Goal: Information Seeking & Learning: Find specific fact

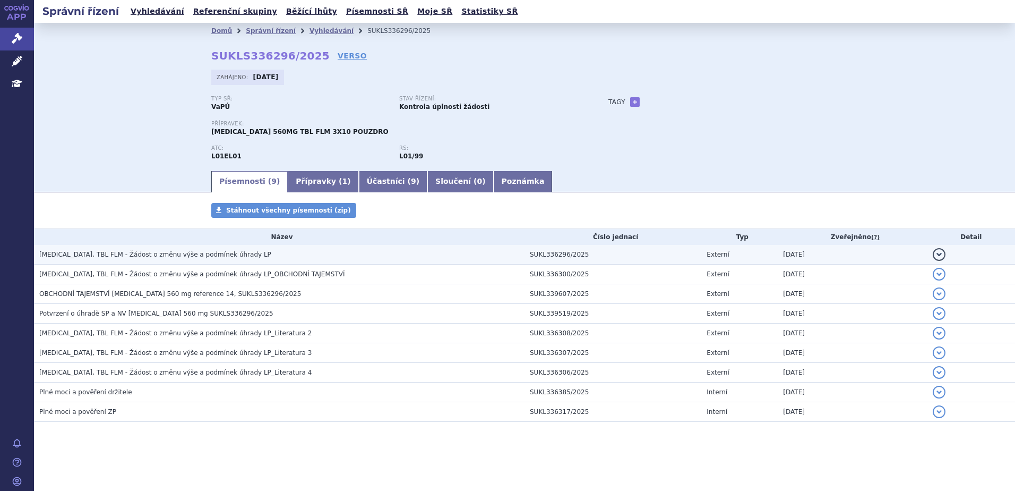
click at [242, 258] on h3 "[MEDICAL_DATA], TBL FLM - Žádost o změnu výše a podmínek úhrady LP" at bounding box center [281, 254] width 485 height 11
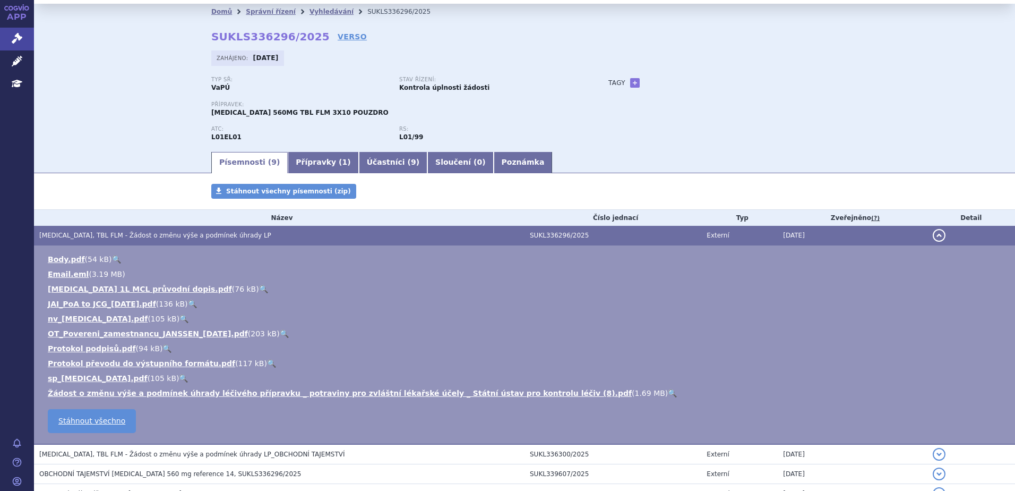
scroll to position [53, 0]
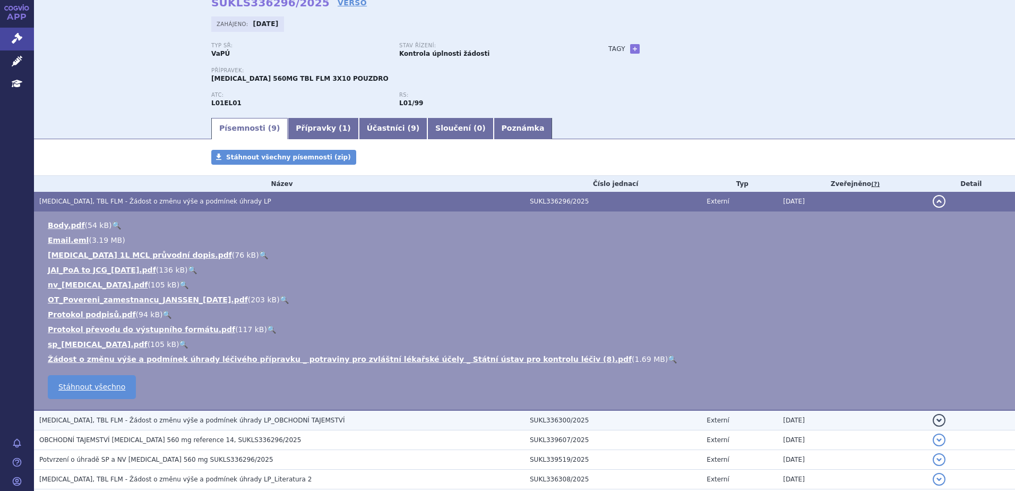
click at [344, 413] on td "IMBRUVICA, TBL FLM - Žádost o změnu výše a podmínek úhrady LP_OBCHODNÍ TAJEMSTVÍ" at bounding box center [279, 420] width 491 height 20
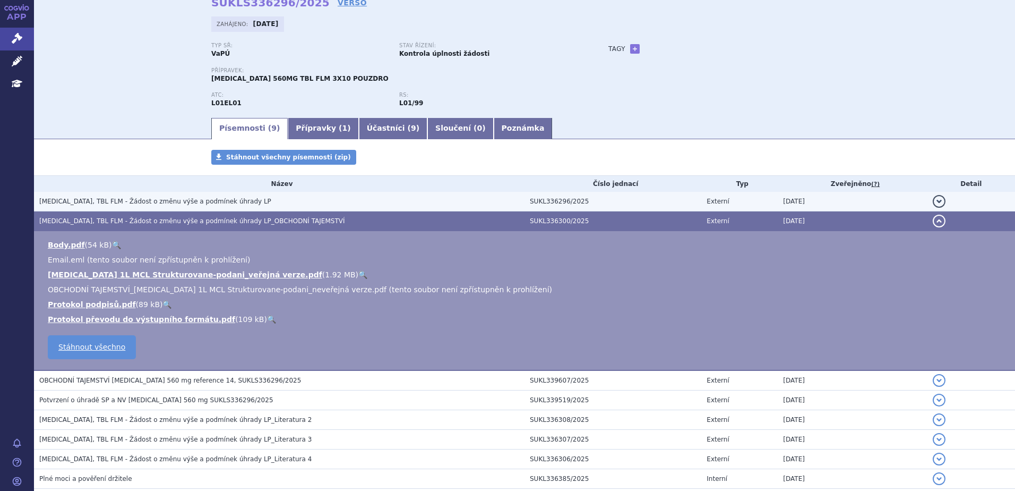
click at [250, 198] on h3 "IMBRUVICA, TBL FLM - Žádost o změnu výše a podmínek úhrady LP" at bounding box center [281, 201] width 485 height 11
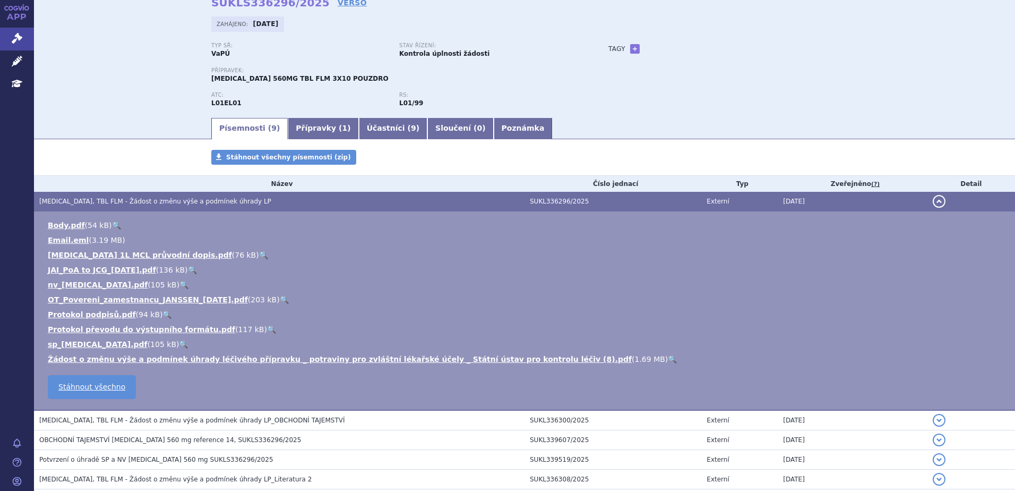
click at [935, 203] on button "detail" at bounding box center [939, 201] width 13 height 13
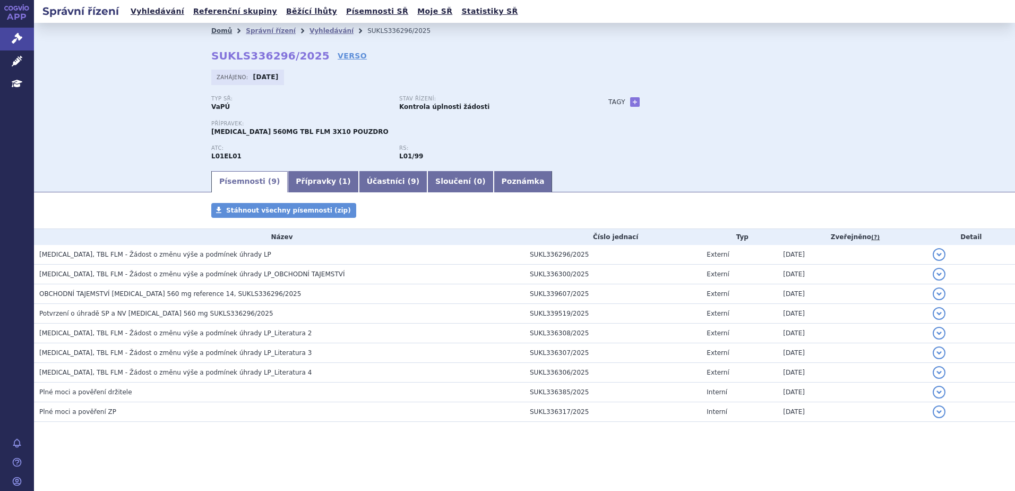
click at [225, 29] on link "Domů" at bounding box center [221, 30] width 21 height 7
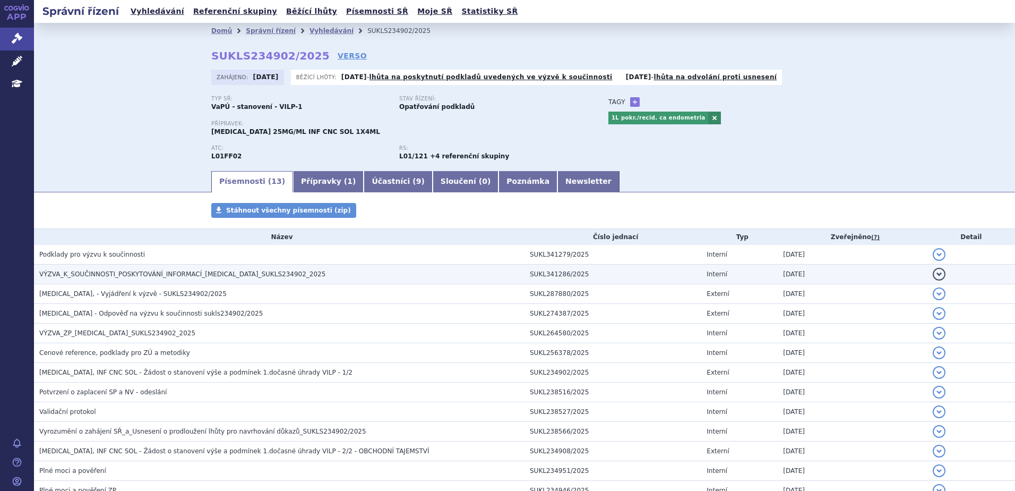
click at [241, 276] on span "VÝZVA_K_SOUČINNOSTI_POSKYTOVÁNÍ_INFORMACÍ_KEYTRUDA_SUKLS234902_2025" at bounding box center [182, 273] width 286 height 7
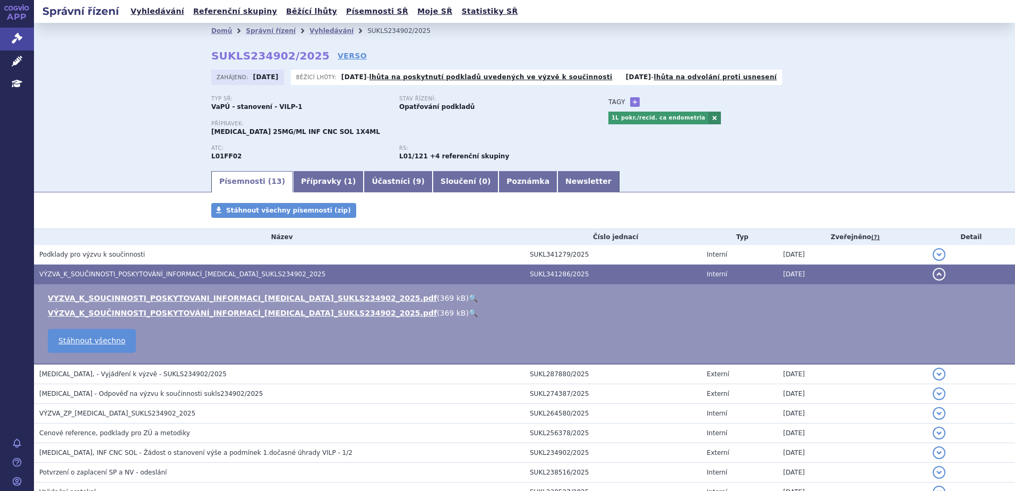
click at [469, 294] on link "🔍" at bounding box center [473, 298] width 9 height 8
drag, startPoint x: 210, startPoint y: 56, endPoint x: 306, endPoint y: 60, distance: 96.7
click at [306, 60] on strong "SUKLS234902/2025" at bounding box center [270, 55] width 118 height 13
copy strong "SUKLS234902/2025"
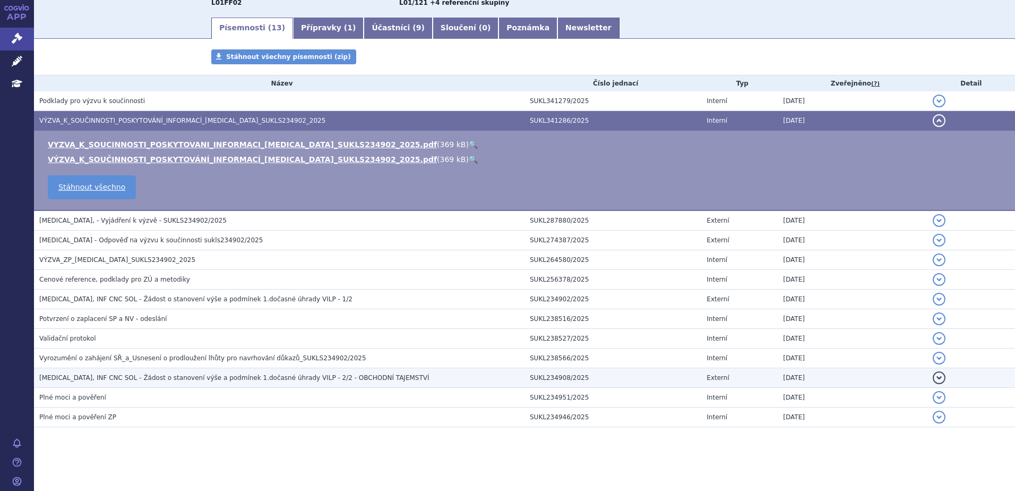
click at [341, 378] on span "KEYTRUDA, INF CNC SOL - Žádost o stanovení výše a podmínek 1.dočasné úhrady VIL…" at bounding box center [234, 377] width 390 height 7
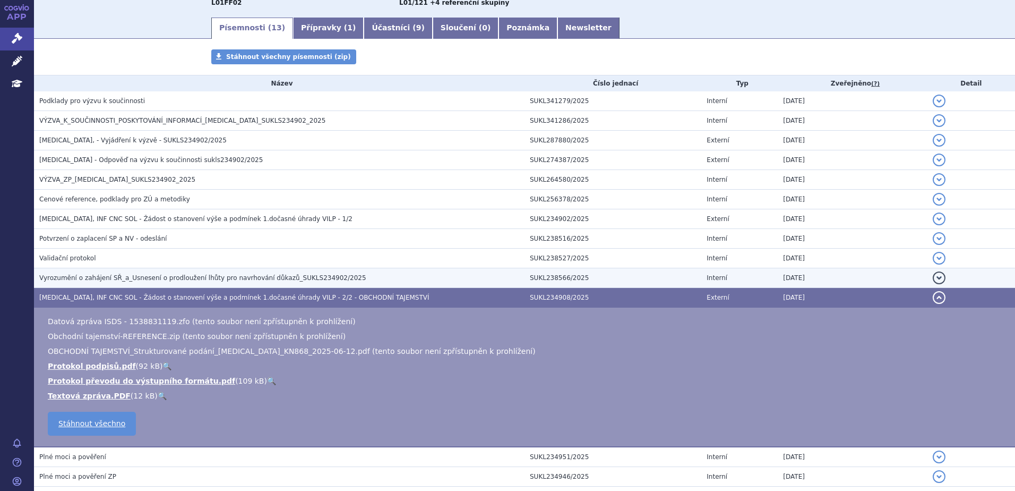
click at [235, 280] on span "Vyrozumění o zahájení SŘ_a_Usnesení o prodloužení lhůty pro navrhování důkazů_S…" at bounding box center [202, 277] width 327 height 7
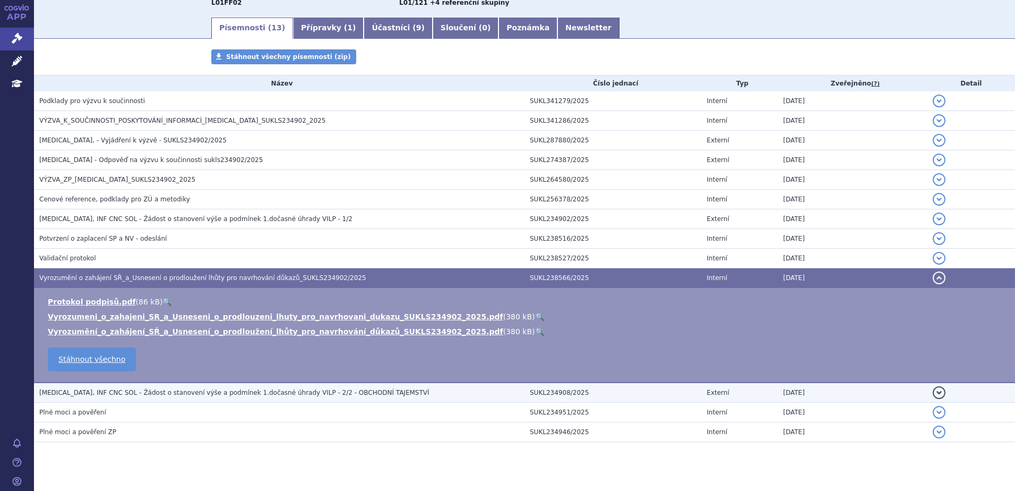
click at [227, 391] on span "KEYTRUDA, INF CNC SOL - Žádost o stanovení výše a podmínek 1.dočasné úhrady VIL…" at bounding box center [234, 392] width 390 height 7
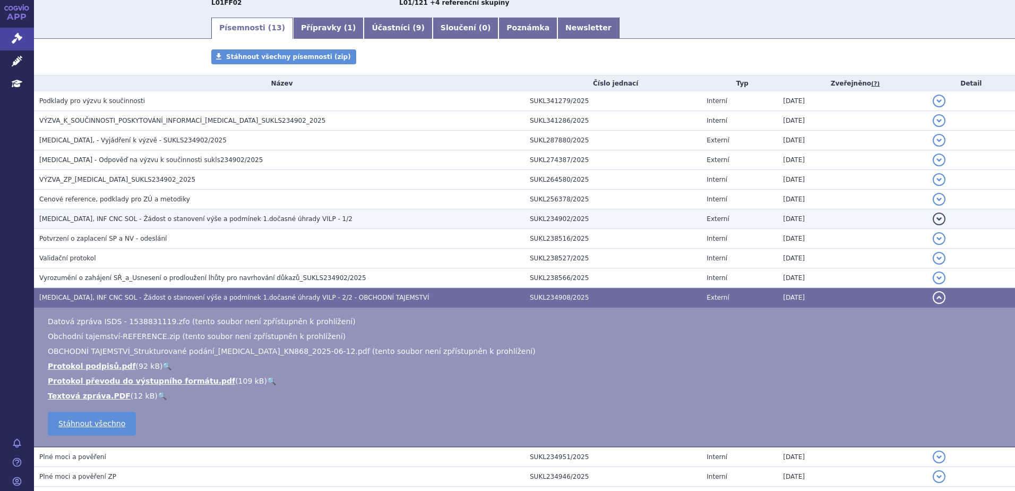
click at [224, 221] on span "KEYTRUDA, INF CNC SOL - Žádost o stanovení výše a podmínek 1.dočasné úhrady VIL…" at bounding box center [195, 218] width 313 height 7
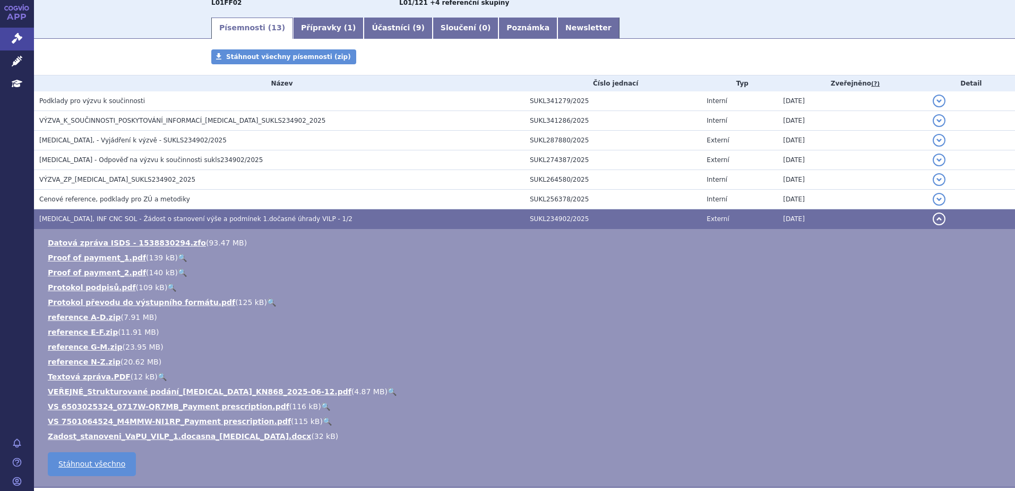
click at [388, 388] on link "🔍" at bounding box center [392, 391] width 9 height 8
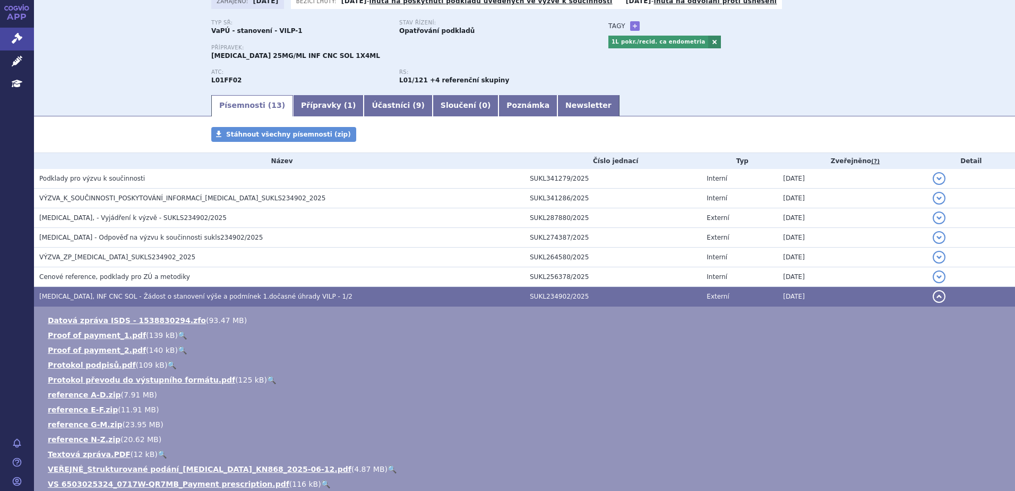
scroll to position [0, 0]
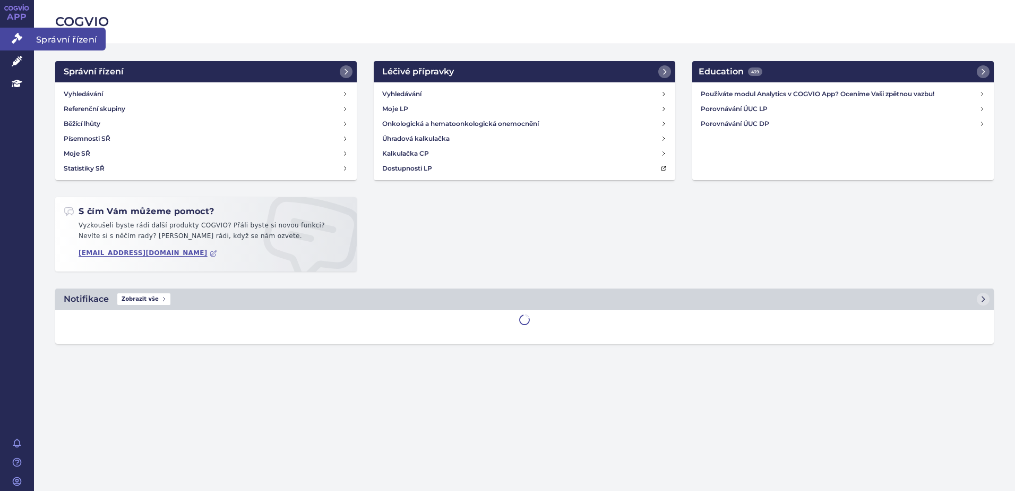
click at [17, 38] on icon at bounding box center [17, 38] width 11 height 11
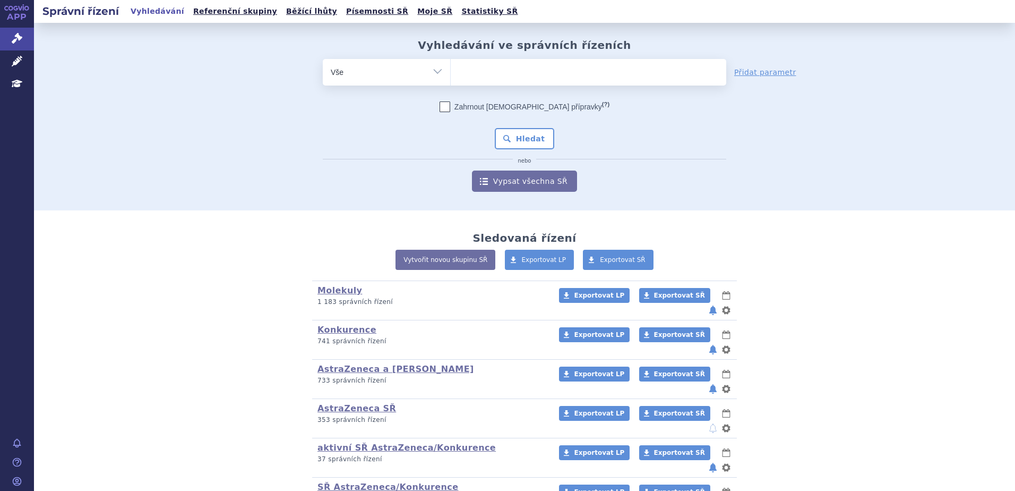
click at [459, 77] on input "search" at bounding box center [462, 70] width 6 height 13
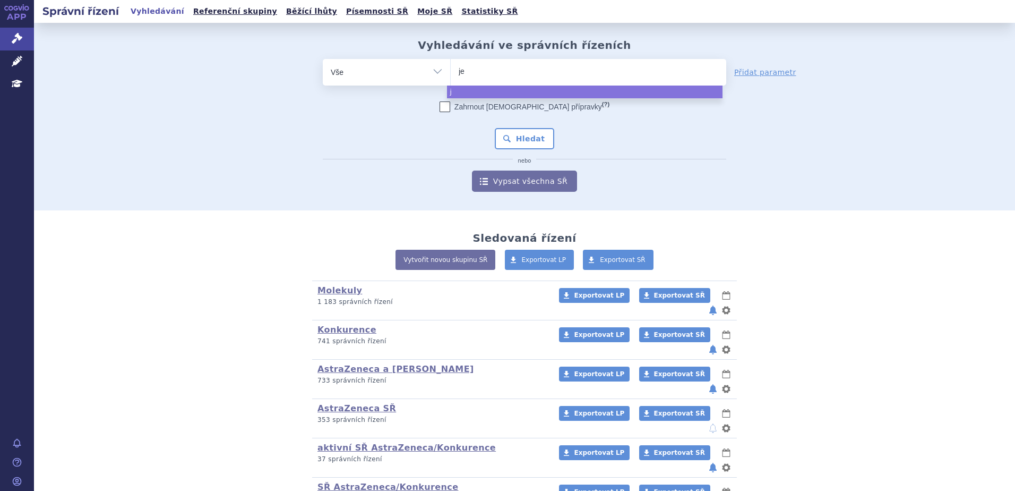
type input "jem"
type input "jempe"
type input "jemperů"
type input "jemperůi"
select select "jemperůi"
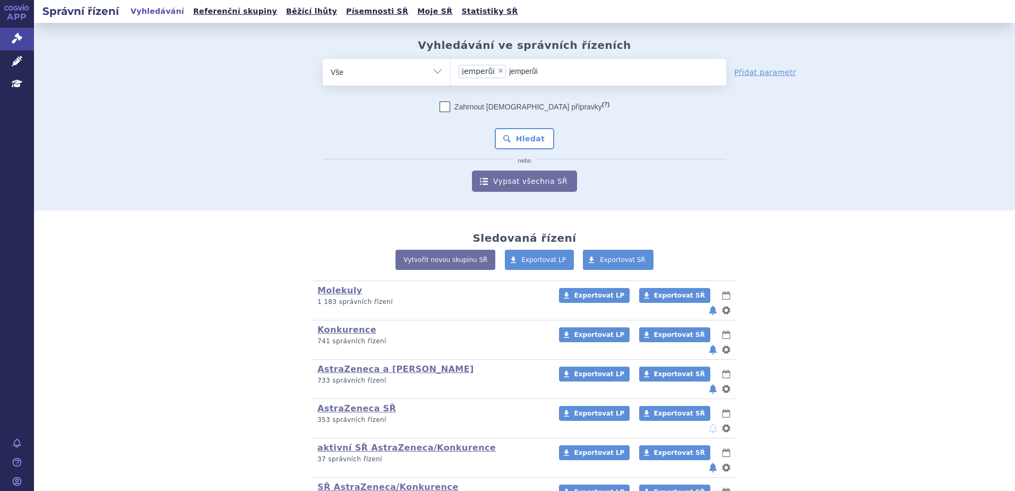
type input "jemperů"
select select
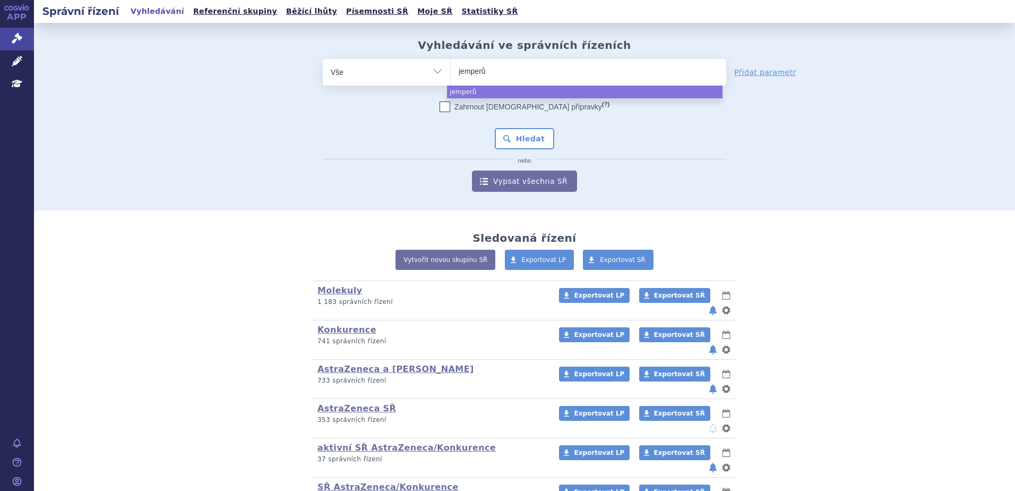
type input "jemper"
type input "jempe"
type input "jemper"
select select "jemper"
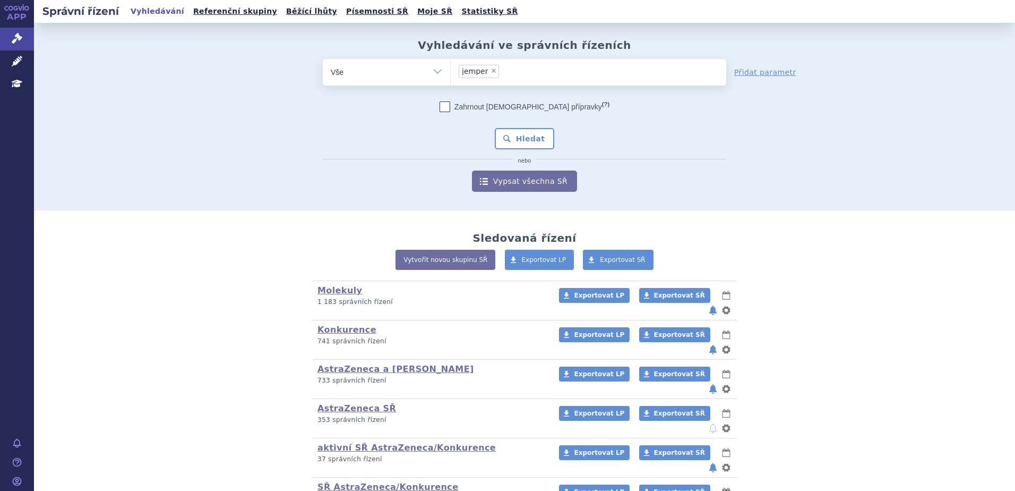
click at [534, 125] on div "Zahrnout bratrské přípravky (?) Hledat nebo Vypsat všechna SŘ" at bounding box center [525, 146] width 404 height 90
click at [534, 136] on button "Hledat" at bounding box center [525, 138] width 60 height 21
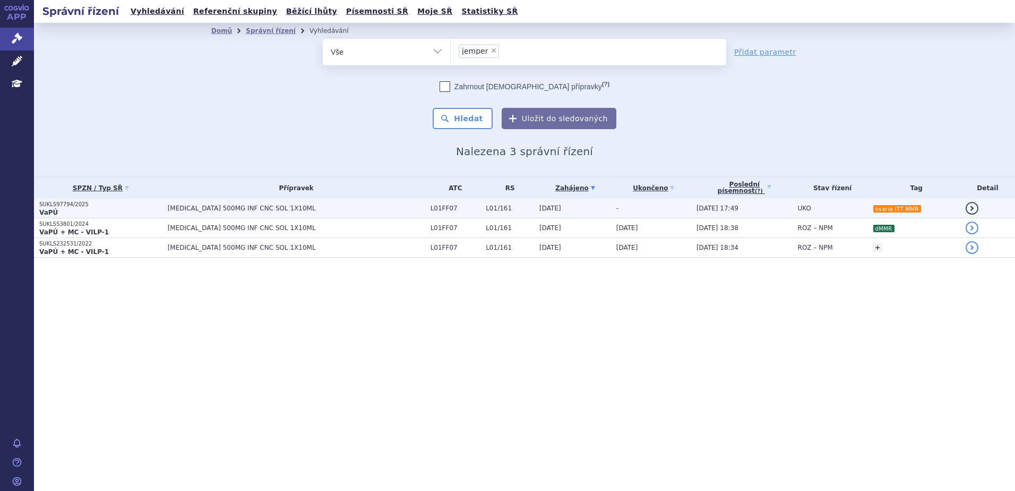
click at [374, 213] on td "[MEDICAL_DATA] 500MG INF CNC SOL 1X10ML" at bounding box center [293, 209] width 263 height 20
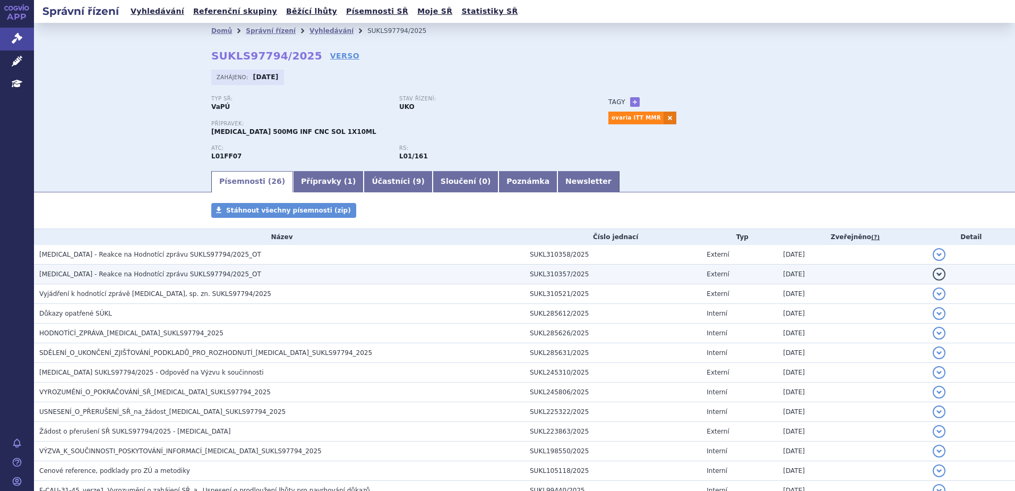
click at [250, 272] on h3 "[MEDICAL_DATA] - Reakce na Hodnotící zprávu SUKLS97794/2025_OT" at bounding box center [281, 274] width 485 height 11
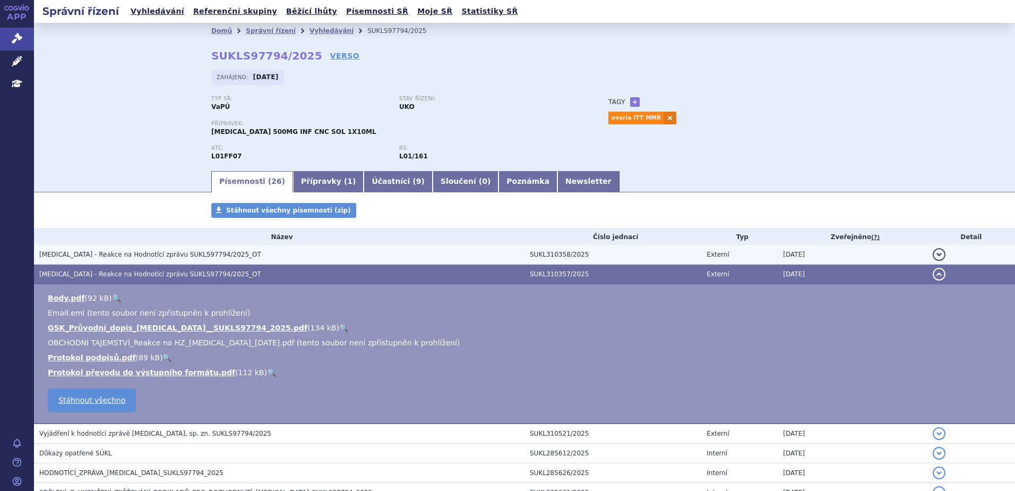
click at [224, 255] on h3 "[MEDICAL_DATA] - Reakce na Hodnotící zprávu SUKLS97794/2025_OT" at bounding box center [281, 254] width 485 height 11
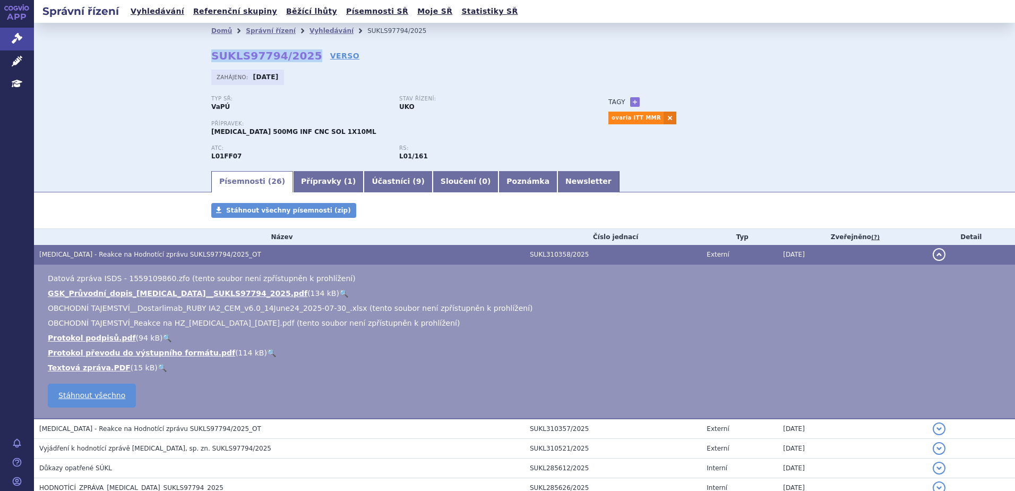
drag, startPoint x: 210, startPoint y: 58, endPoint x: 298, endPoint y: 58, distance: 88.2
click at [298, 58] on strong "SUKLS97794/2025" at bounding box center [266, 55] width 111 height 13
copy strong "SUKLS97794/2025"
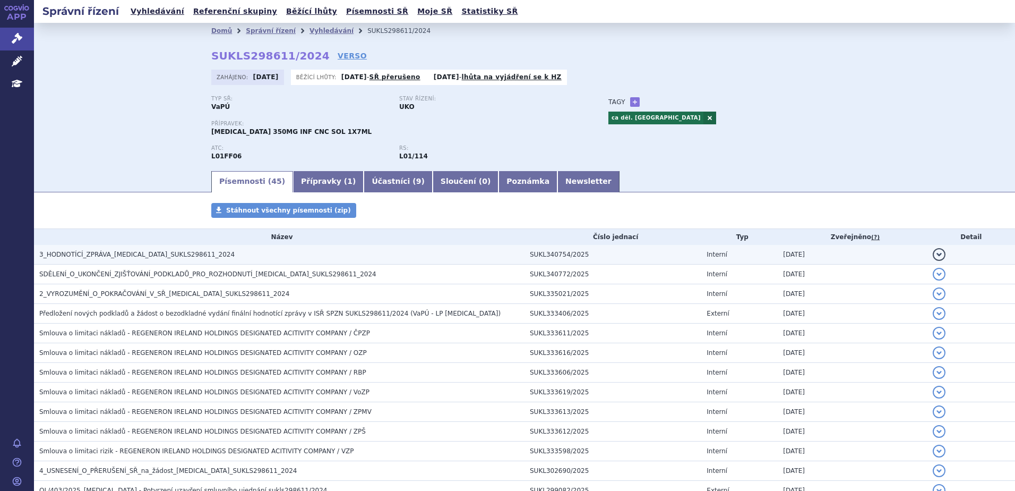
click at [96, 252] on span "3_HODNOTÍCÍ_ZPRÁVA_[MEDICAL_DATA]_SUKLS298611_2024" at bounding box center [136, 254] width 195 height 7
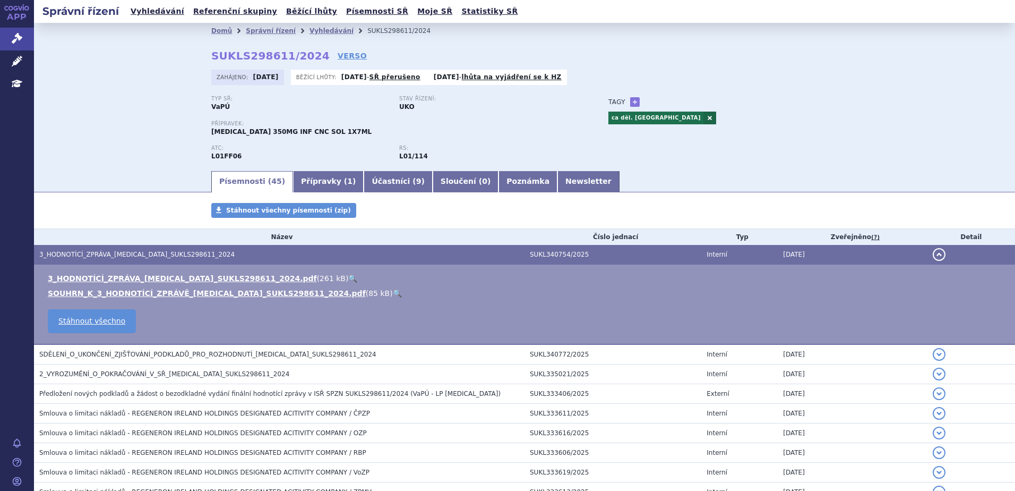
click at [393, 294] on link "🔍" at bounding box center [397, 293] width 9 height 8
